Goal: Task Accomplishment & Management: Manage account settings

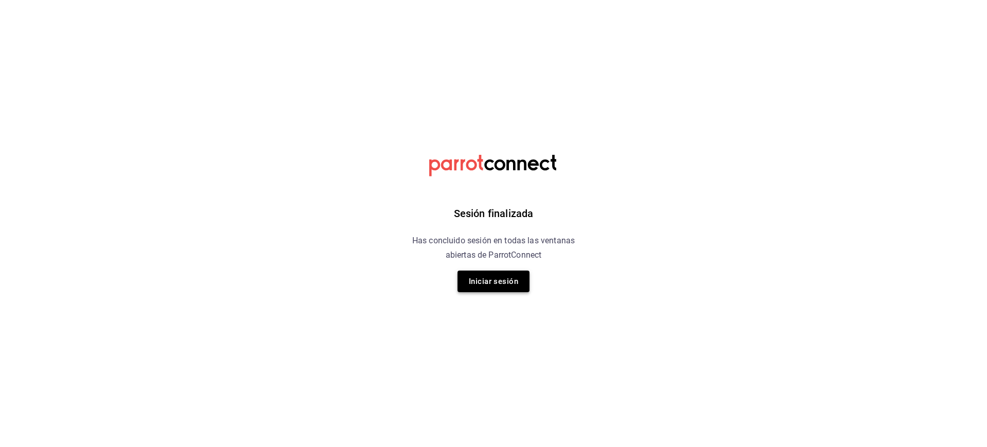
click at [482, 289] on button "Iniciar sesión" at bounding box center [493, 281] width 72 height 22
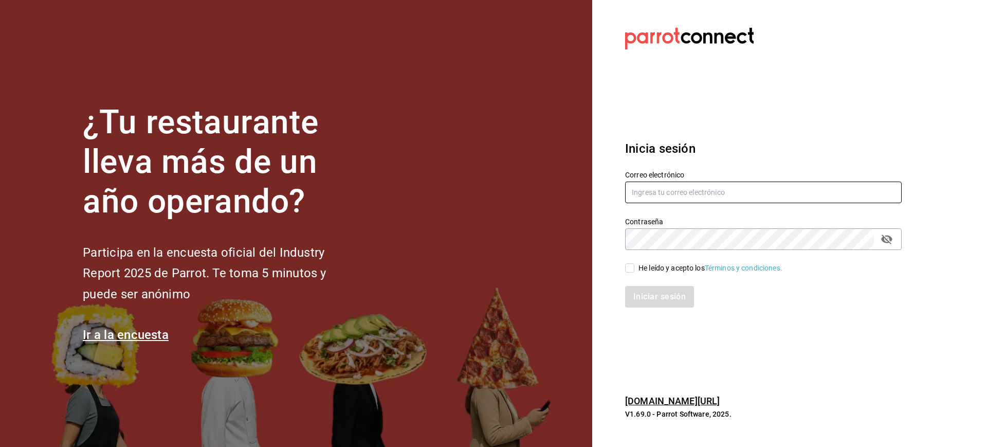
click at [706, 189] on input "text" at bounding box center [763, 192] width 277 height 22
type input "[EMAIL_ADDRESS][DOMAIN_NAME]"
click at [626, 270] on input "He leído y acepto los Términos y condiciones." at bounding box center [629, 267] width 9 height 9
checkbox input "true"
click at [663, 298] on button "Iniciar sesión" at bounding box center [660, 297] width 70 height 22
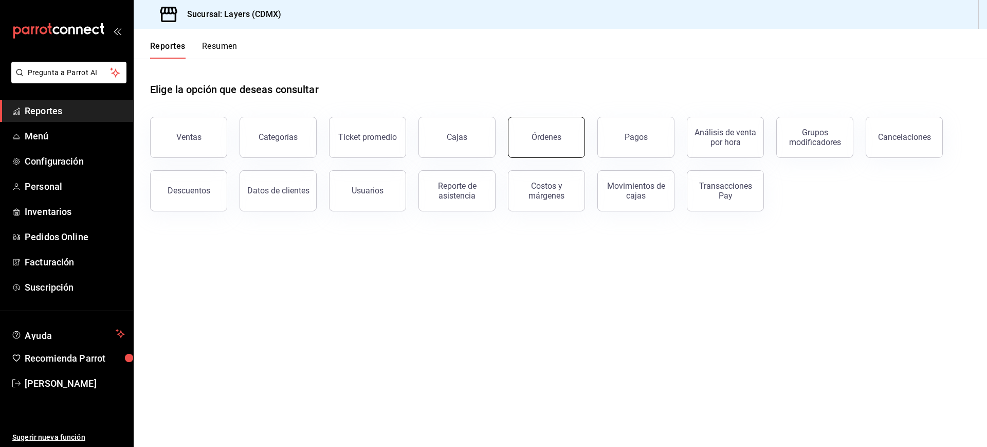
click at [532, 131] on button "Órdenes" at bounding box center [546, 137] width 77 height 41
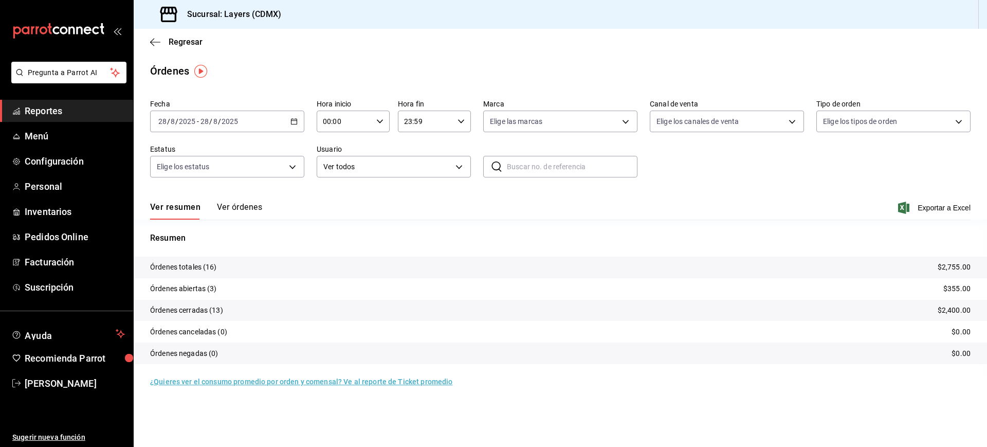
click at [221, 208] on button "Ver órdenes" at bounding box center [239, 210] width 45 height 17
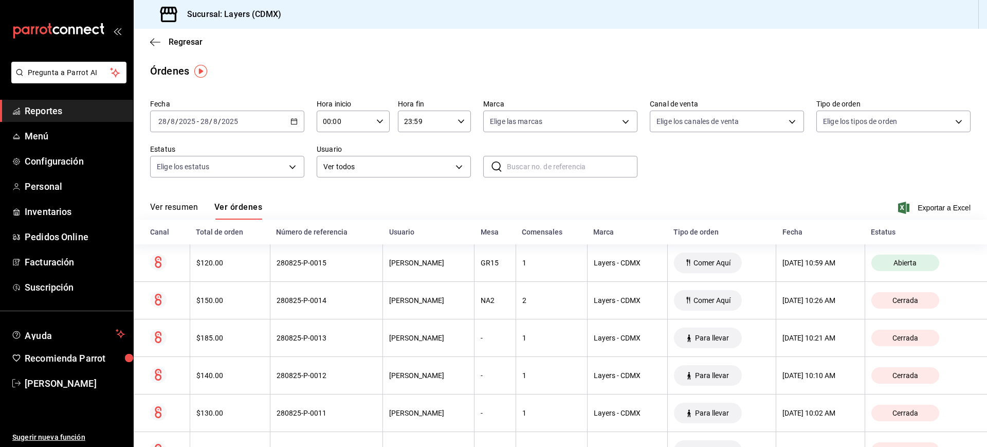
click at [616, 184] on div "Fecha 2025-08-28 28 / 8 / 2025 - 2025-08-28 28 / 8 / 2025 Hora inicio 00:00 Hor…" at bounding box center [560, 142] width 820 height 95
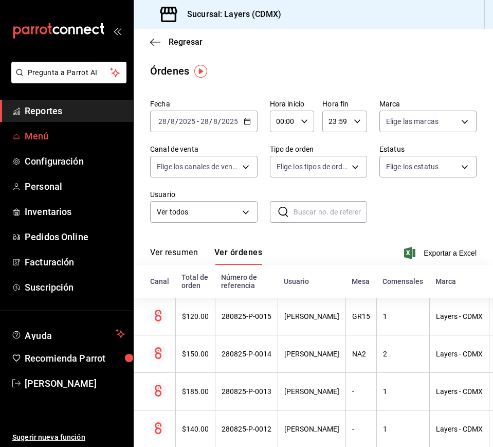
click at [30, 133] on span "Menú" at bounding box center [75, 136] width 100 height 14
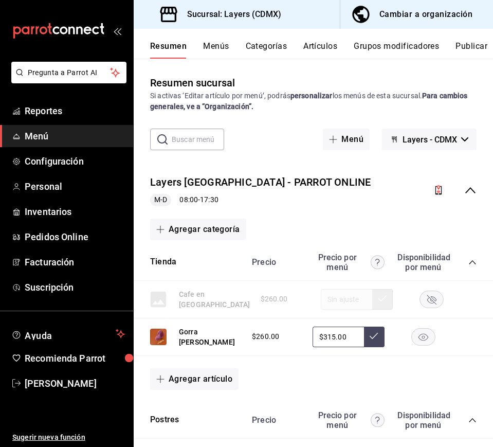
click at [321, 40] on div "Resumen Menús Categorías Artículos Grupos modificadores Publicar" at bounding box center [313, 44] width 359 height 30
click at [322, 47] on button "Artículos" at bounding box center [320, 49] width 34 height 17
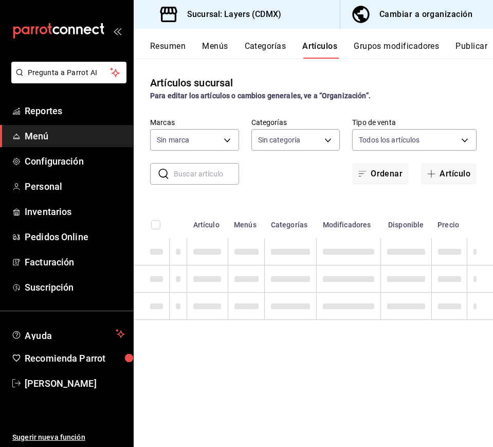
type input "065672fb-6e9c-4075-867b-65006898f668"
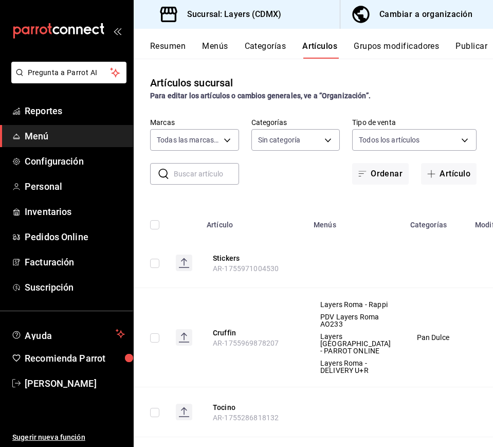
type input "e07a5ace-e25b-4ee5-bf45-8bc3250768f5,852b4673-fbbb-477e-b6d9-320b54295482,9d584…"
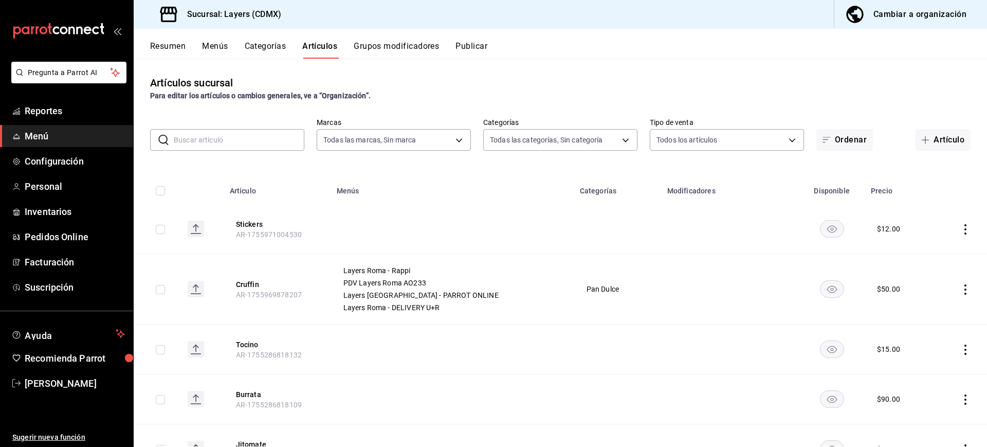
click at [268, 140] on input "text" at bounding box center [239, 140] width 131 height 21
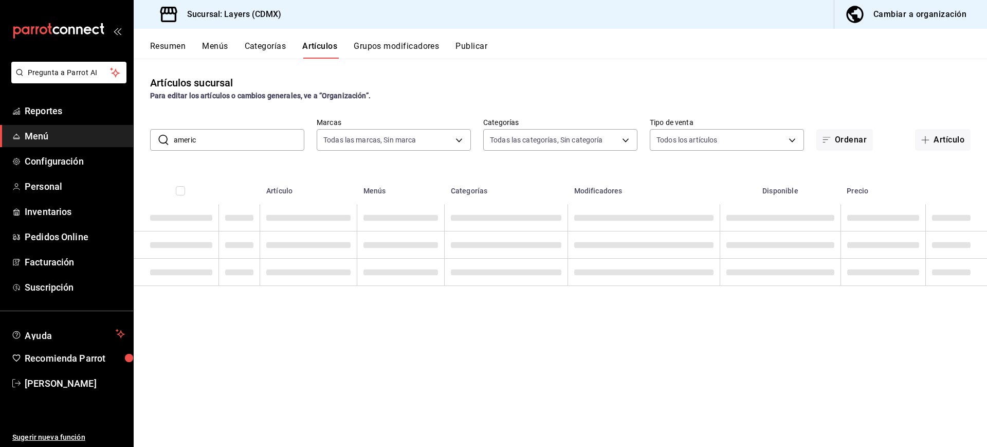
type input "america"
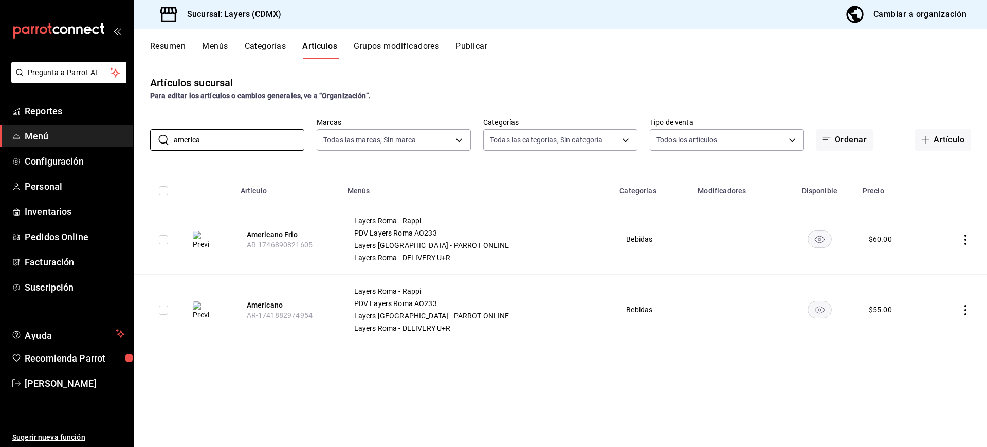
drag, startPoint x: 234, startPoint y: 143, endPoint x: 102, endPoint y: 122, distance: 133.2
click at [102, 122] on div "Pregunta a Parrot AI Reportes Menú Configuración Personal Inventarios Pedidos O…" at bounding box center [493, 223] width 987 height 447
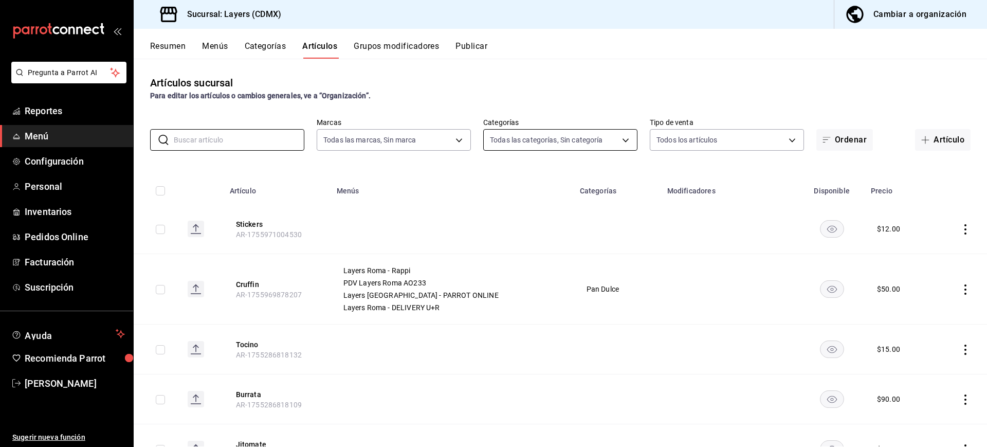
click at [609, 141] on body "Pregunta a Parrot AI Reportes Menú Configuración Personal Inventarios Pedidos O…" at bounding box center [493, 223] width 987 height 447
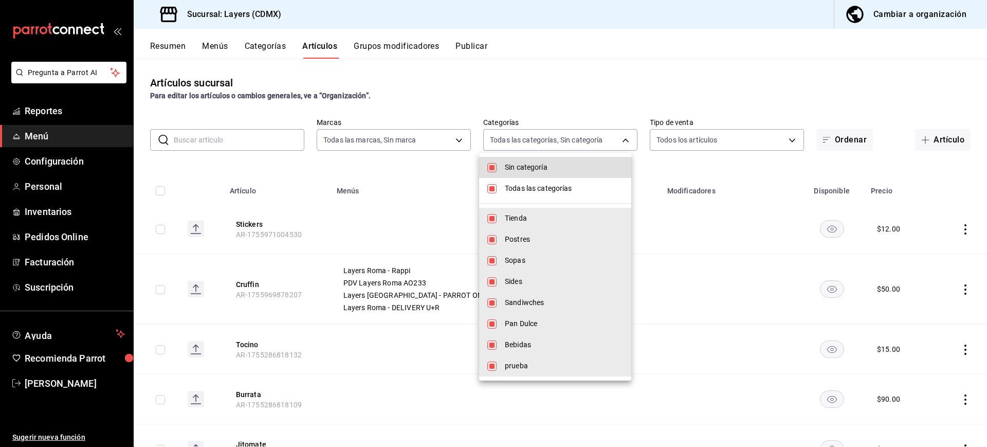
click at [546, 162] on span "Sin categoría" at bounding box center [564, 167] width 118 height 11
checkbox input "false"
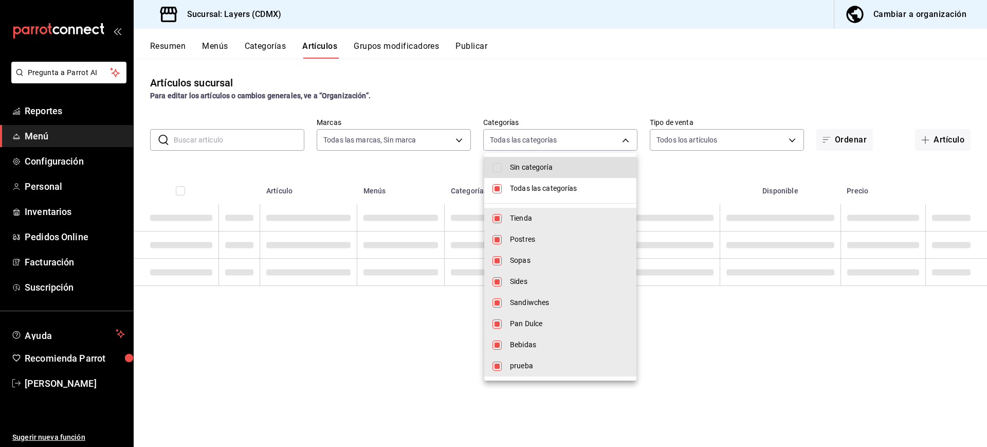
click at [546, 191] on span "Todas las categorías" at bounding box center [569, 188] width 118 height 11
checkbox input "false"
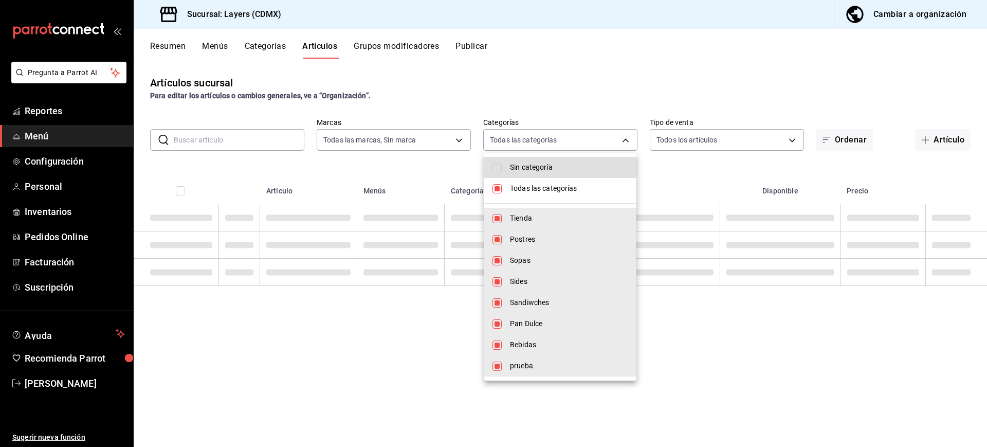
checkbox input "false"
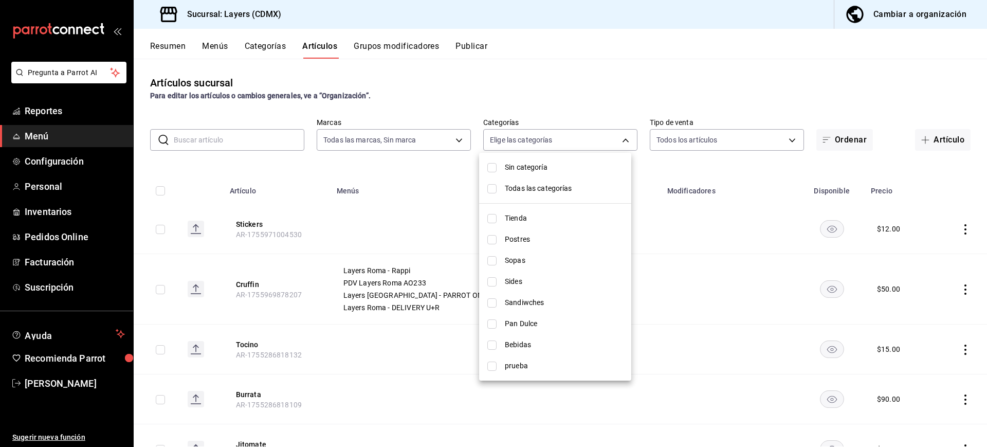
click at [527, 337] on li "Bebidas" at bounding box center [555, 344] width 152 height 21
type input "3c1b7bd3-aacc-41e9-9f8e-5ac8c2f82a88"
checkbox input "true"
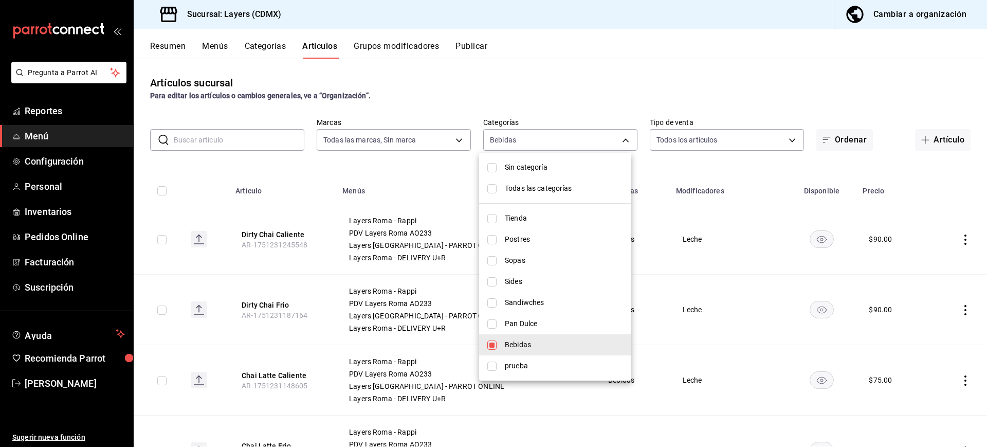
click at [746, 168] on div at bounding box center [493, 223] width 987 height 447
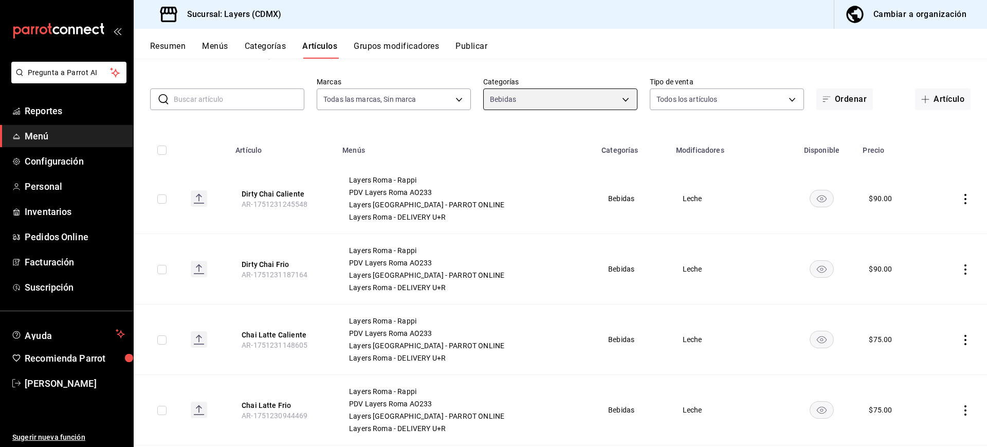
scroll to position [57, 0]
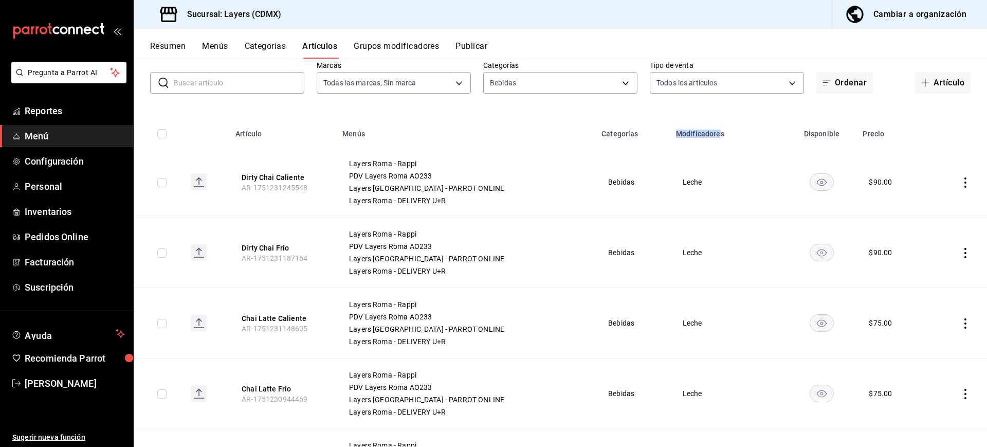
drag, startPoint x: 643, startPoint y: 133, endPoint x: 685, endPoint y: 132, distance: 42.2
click at [685, 132] on th "Modificadores" at bounding box center [728, 130] width 117 height 33
click at [683, 182] on span "Leche" at bounding box center [728, 181] width 91 height 7
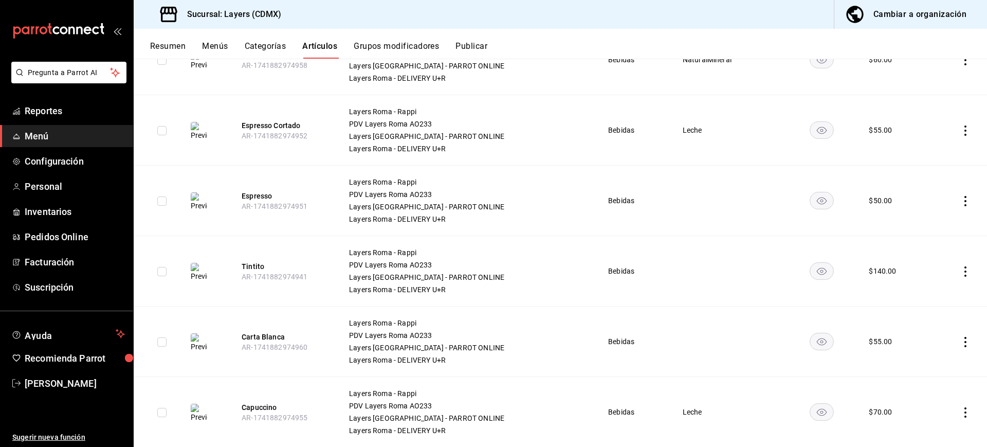
scroll to position [1304, 0]
click at [438, 47] on button "Grupos modificadores" at bounding box center [396, 49] width 85 height 17
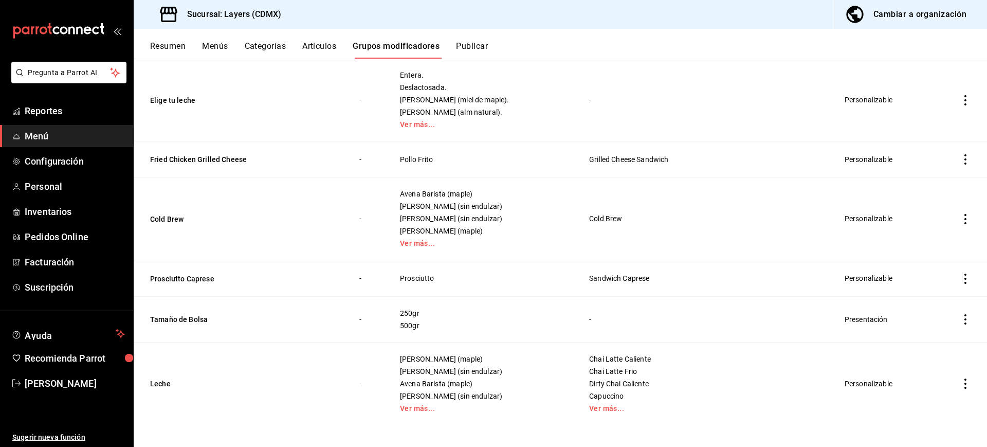
scroll to position [550, 0]
click at [960, 378] on icon "actions" at bounding box center [965, 383] width 10 height 10
click at [934, 372] on span "Editar" at bounding box center [924, 377] width 27 height 11
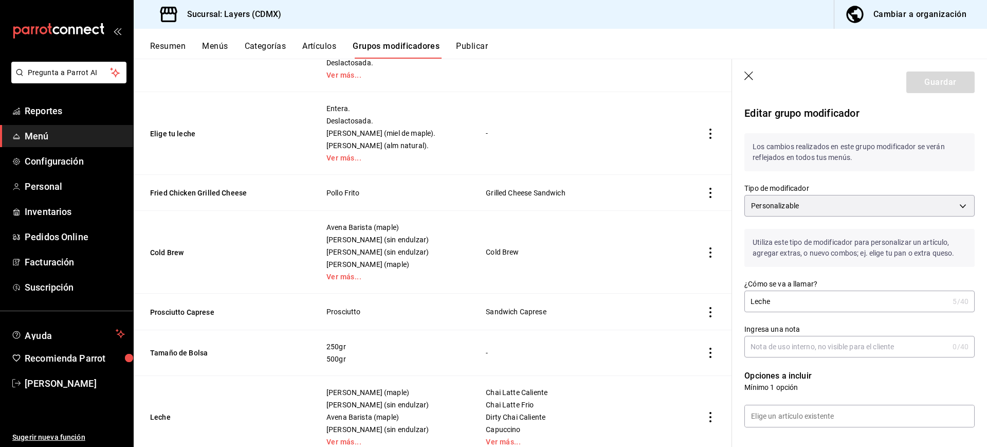
scroll to position [259, 0]
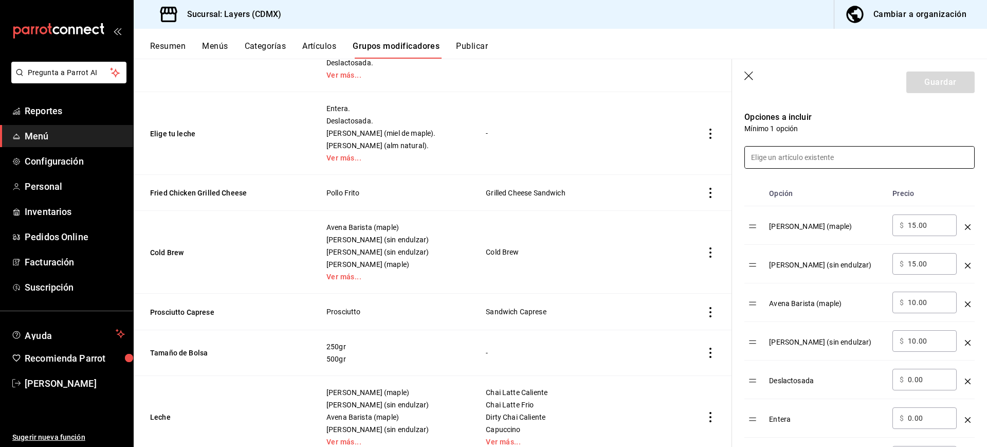
click at [787, 162] on input at bounding box center [859, 158] width 229 height 22
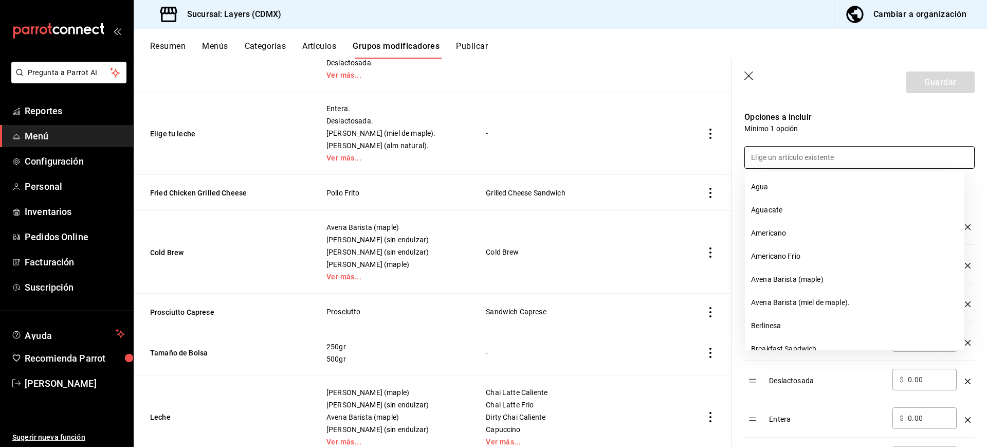
click at [839, 103] on div "Opciones a incluir Mínimo 1 opción Opción Precio Zana Barista (maple) ​ $ 15.00…" at bounding box center [853, 304] width 243 height 411
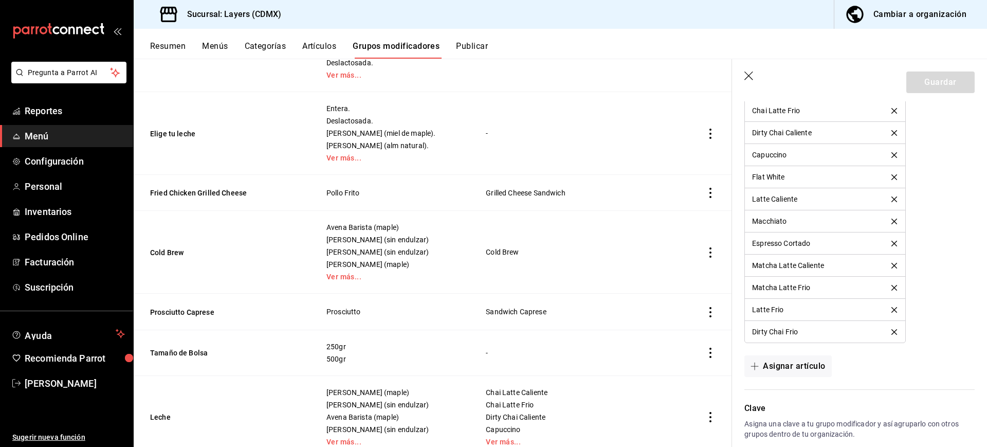
scroll to position [995, 0]
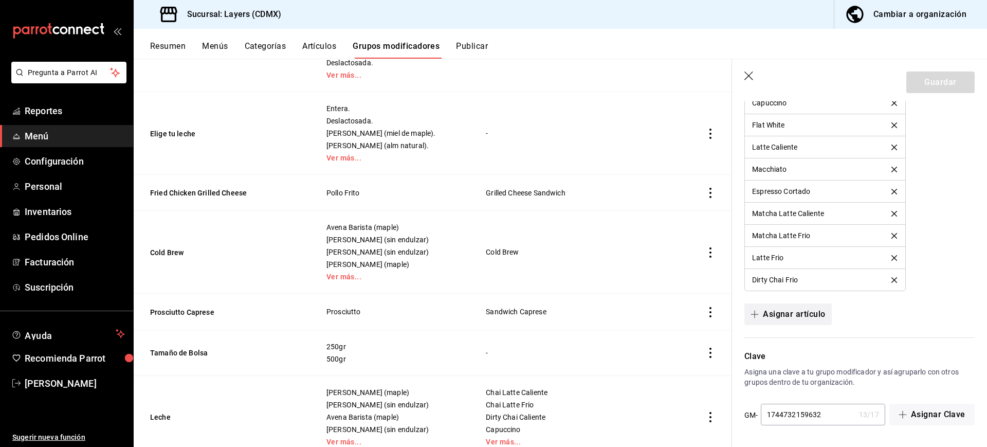
click at [784, 312] on button "Asignar artículo" at bounding box center [787, 314] width 87 height 22
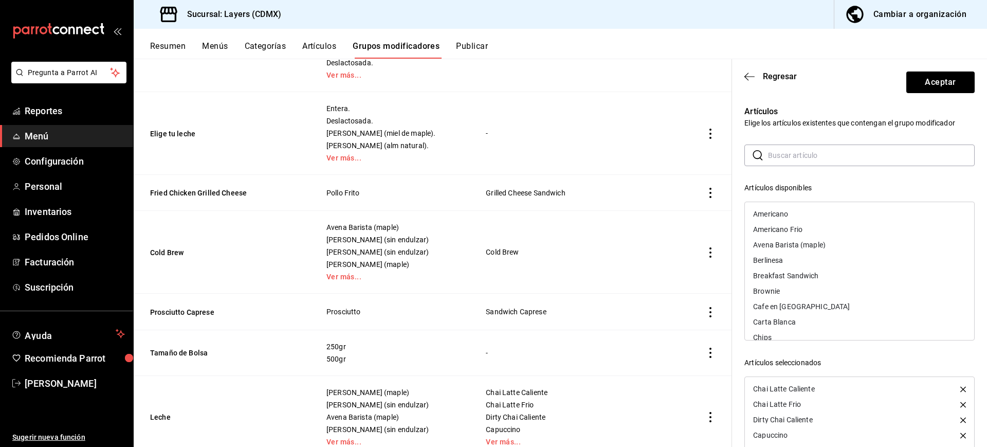
click at [761, 213] on div "Americano" at bounding box center [770, 213] width 35 height 7
click at [774, 214] on div "Americano Frio" at bounding box center [777, 213] width 49 height 7
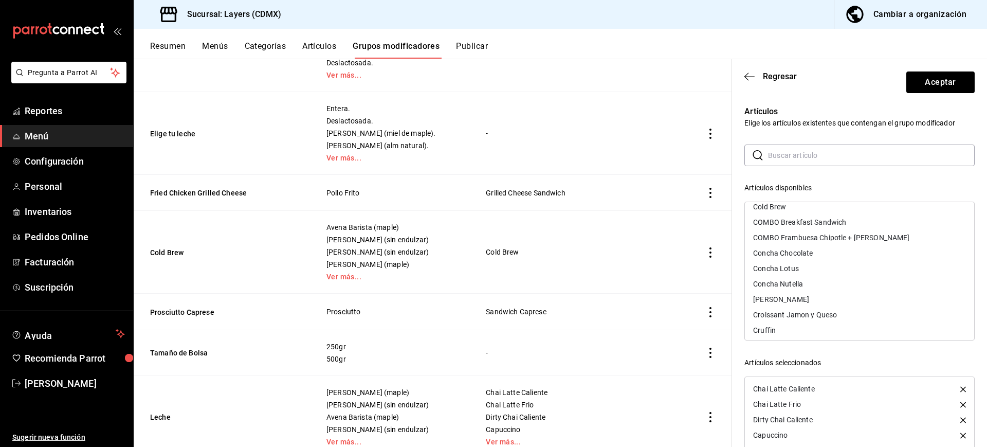
scroll to position [140, 0]
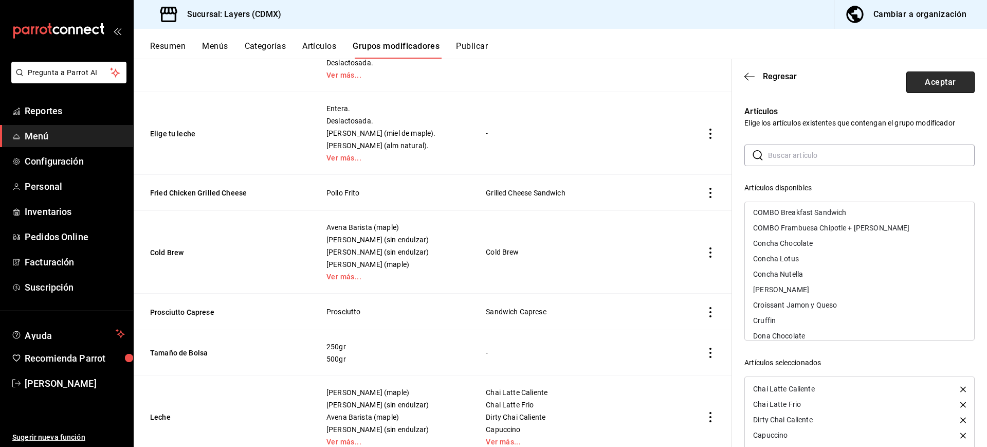
click at [938, 81] on button "Aceptar" at bounding box center [940, 82] width 68 height 22
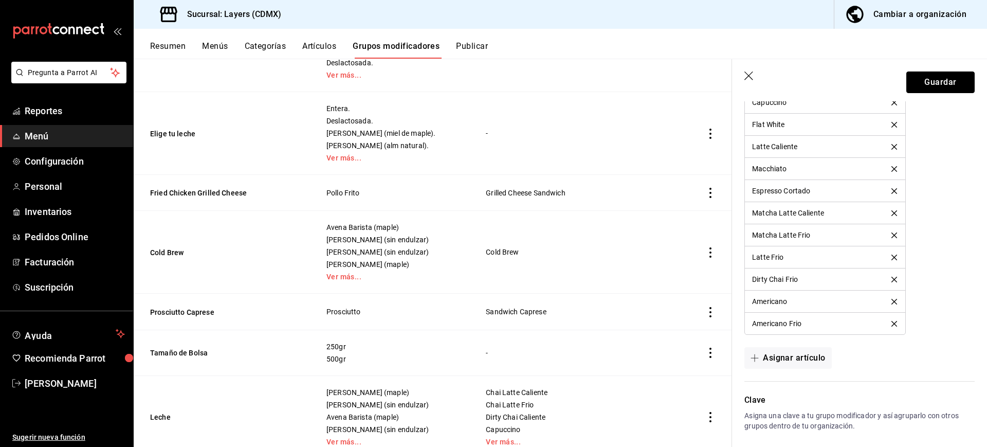
click at [938, 81] on button "Guardar" at bounding box center [940, 82] width 68 height 22
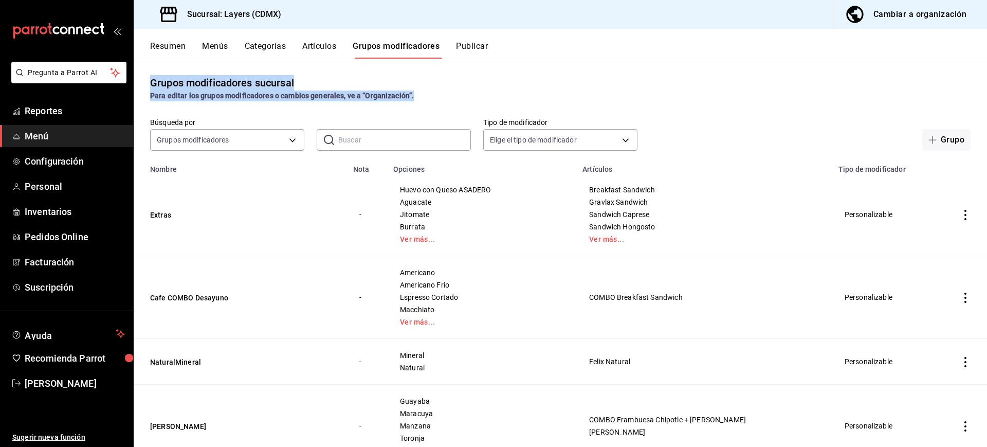
drag, startPoint x: 149, startPoint y: 81, endPoint x: 463, endPoint y: 92, distance: 314.8
click at [463, 92] on div "Grupos modificadores sucursal Para editar los grupos modificadores o cambios ge…" at bounding box center [560, 88] width 853 height 26
click at [463, 92] on div "Para editar los grupos modificadores o cambios generales, ve a “Organización”." at bounding box center [560, 95] width 820 height 11
drag, startPoint x: 443, startPoint y: 95, endPoint x: 153, endPoint y: 83, distance: 290.7
click at [153, 83] on div "Grupos modificadores sucursal Para editar los grupos modificadores o cambios ge…" at bounding box center [560, 88] width 853 height 26
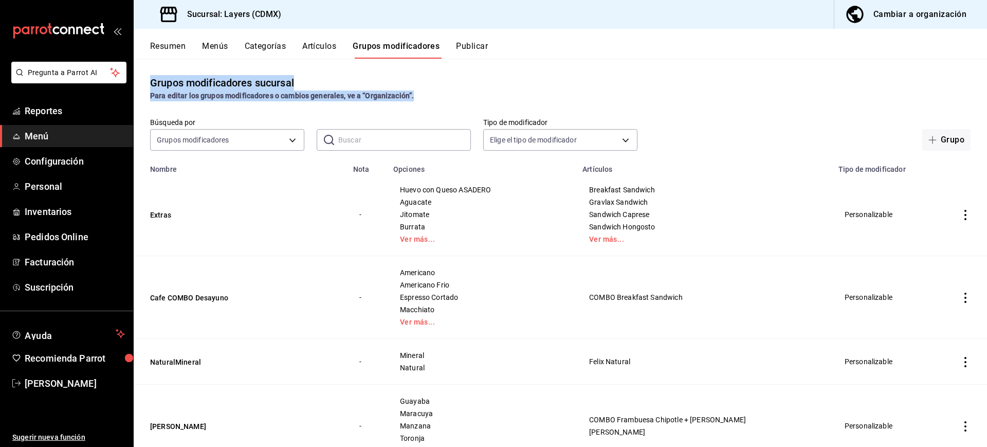
click at [153, 83] on div "Grupos modificadores sucursal" at bounding box center [222, 82] width 144 height 15
drag, startPoint x: 153, startPoint y: 83, endPoint x: 440, endPoint y: 99, distance: 287.3
click at [440, 99] on div "Grupos modificadores sucursal Para editar los grupos modificadores o cambios ge…" at bounding box center [560, 88] width 853 height 26
click at [440, 99] on div "Para editar los grupos modificadores o cambios generales, ve a “Organización”." at bounding box center [560, 95] width 820 height 11
drag, startPoint x: 440, startPoint y: 99, endPoint x: 154, endPoint y: 85, distance: 286.2
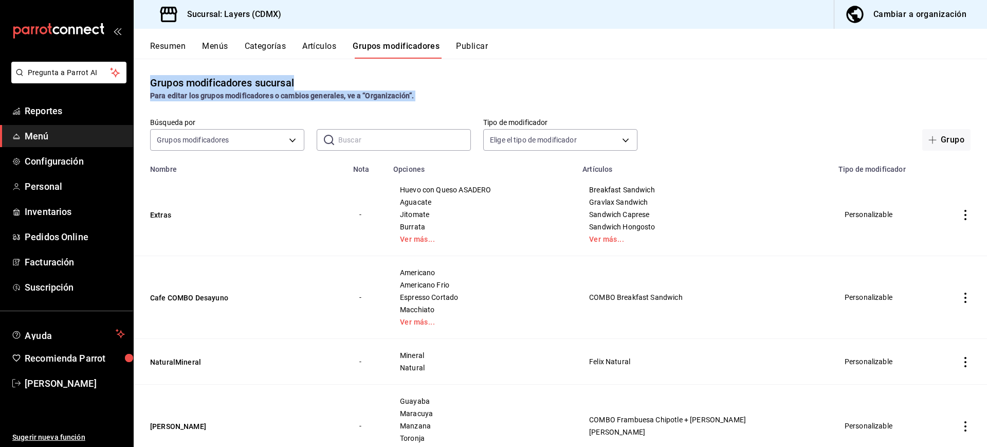
click at [154, 85] on div "Grupos modificadores sucursal Para editar los grupos modificadores o cambios ge…" at bounding box center [560, 88] width 853 height 26
click at [154, 85] on div "Grupos modificadores sucursal" at bounding box center [222, 82] width 144 height 15
